Goal: Task Accomplishment & Management: Complete application form

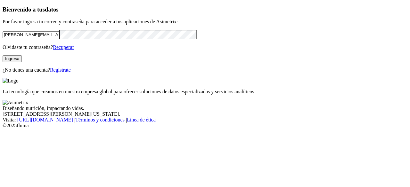
drag, startPoint x: 88, startPoint y: 43, endPoint x: 0, endPoint y: 27, distance: 90.0
click at [3, 27] on div "Bienvenido a tus datos Por favor ingresa tu correo y contraseña para acceder a …" at bounding box center [205, 39] width 405 height 67
paste input "[EMAIL_ADDRESS][DOMAIN_NAME]"
type input "[EMAIL_ADDRESS][DOMAIN_NAME]"
click at [3, 52] on div "Bienvenido a tus datos Por favor ingresa tu correo y contraseña para acceder a …" at bounding box center [205, 39] width 405 height 67
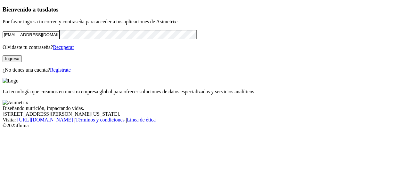
click at [3, 51] on div "Bienvenido a tus datos Por favor ingresa tu correo y contraseña para acceder a …" at bounding box center [205, 39] width 405 height 67
click at [155, 59] on div "Bienvenido a tus datos Por favor ingresa tu correo y contraseña para acceder a …" at bounding box center [205, 39] width 405 height 67
click at [22, 62] on button "Ingresa" at bounding box center [12, 58] width 19 height 7
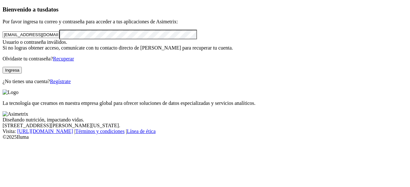
click at [71, 84] on link "Regístrate" at bounding box center [60, 81] width 21 height 5
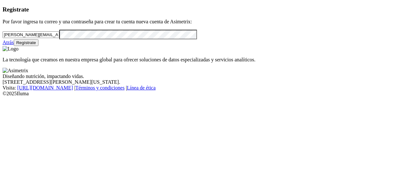
click at [189, 55] on div "La tecnología que creamos en nuestra empresa global para ofrecer soluciones de …" at bounding box center [205, 54] width 405 height 17
click at [3, 46] on div "Registrate Por favor ingresa tu correo y una contraseña para crear tu cuenta nu…" at bounding box center [205, 26] width 405 height 40
drag, startPoint x: 88, startPoint y: 45, endPoint x: 0, endPoint y: 36, distance: 88.6
click at [3, 36] on div "Registrate Por favor ingresa tu correo y una contraseña para crear tu cuenta nu…" at bounding box center [205, 26] width 405 height 40
paste input "[EMAIL_ADDRESS][DOMAIN_NAME]"
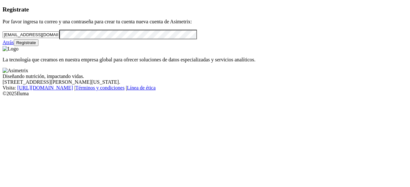
type input "[EMAIL_ADDRESS][DOMAIN_NAME]"
click at [3, 45] on div "Registrate Por favor ingresa tu correo y una contraseña para crear tu cuenta nu…" at bounding box center [205, 26] width 405 height 40
click at [163, 46] on div "Registrate Por favor ingresa tu correo y una contraseña para crear tu cuenta nu…" at bounding box center [205, 26] width 405 height 40
click at [39, 46] on button "Regístrate" at bounding box center [26, 42] width 25 height 7
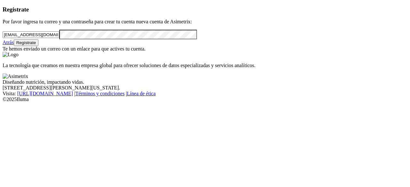
drag, startPoint x: 68, startPoint y: 45, endPoint x: 1, endPoint y: 44, distance: 66.3
click at [3, 44] on div "Registrate Por favor ingresa tu correo y una contraseña para crear tu cuenta nu…" at bounding box center [205, 29] width 405 height 46
click at [14, 45] on link "Atrás" at bounding box center [8, 42] width 11 height 5
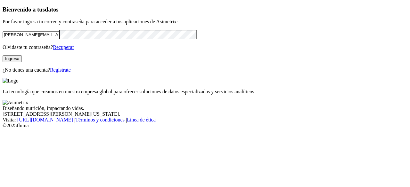
drag, startPoint x: 93, startPoint y: 46, endPoint x: 0, endPoint y: 40, distance: 92.8
click at [3, 40] on div "Bienvenido a tus datos Por favor ingresa tu correo y contraseña para acceder a …" at bounding box center [205, 39] width 405 height 67
paste input "[EMAIL_ADDRESS][DOMAIN_NAME]"
type input "[EMAIL_ADDRESS][DOMAIN_NAME]"
click at [3, 52] on div "Bienvenido a tus datos Por favor ingresa tu correo y contraseña para acceder a …" at bounding box center [205, 39] width 405 height 67
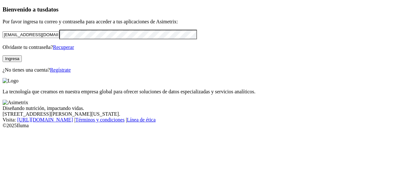
click at [22, 73] on div "Bienvenido a tus datos Por favor ingresa tu correo y contraseña para acceder a …" at bounding box center [205, 39] width 405 height 67
click at [22, 62] on button "Ingresa" at bounding box center [12, 58] width 19 height 7
